Goal: Check status: Check status

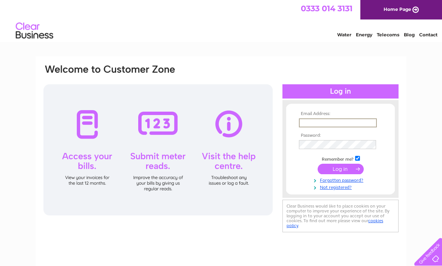
type input "trafalgartelevision@gmail.com"
click at [340, 169] on input "submit" at bounding box center [340, 169] width 46 height 10
click at [340, 170] on input "submit" at bounding box center [340, 168] width 46 height 10
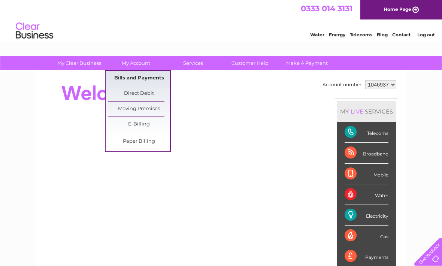
click at [145, 81] on link "Bills and Payments" at bounding box center [139, 78] width 62 height 15
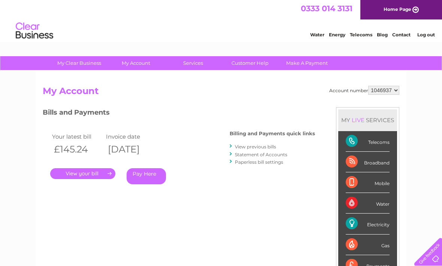
click at [78, 173] on link "." at bounding box center [82, 173] width 65 height 11
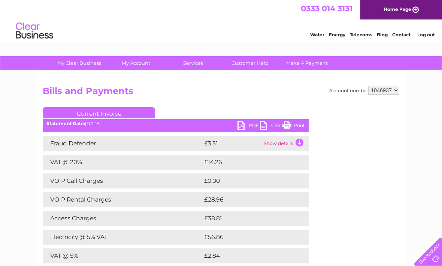
click at [242, 127] on link "PDF" at bounding box center [248, 126] width 22 height 11
